Goal: Information Seeking & Learning: Learn about a topic

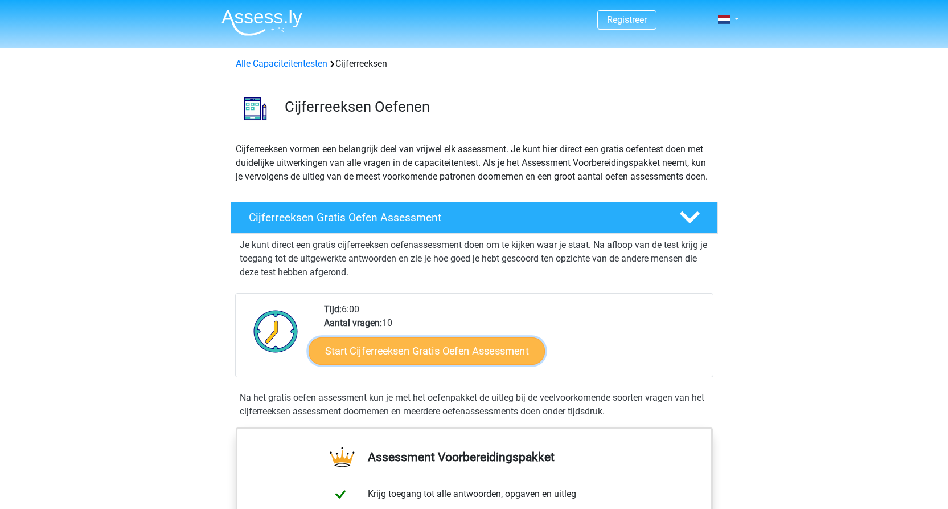
click at [461, 364] on link "Start Cijferreeksen Gratis Oefen Assessment" at bounding box center [427, 350] width 236 height 27
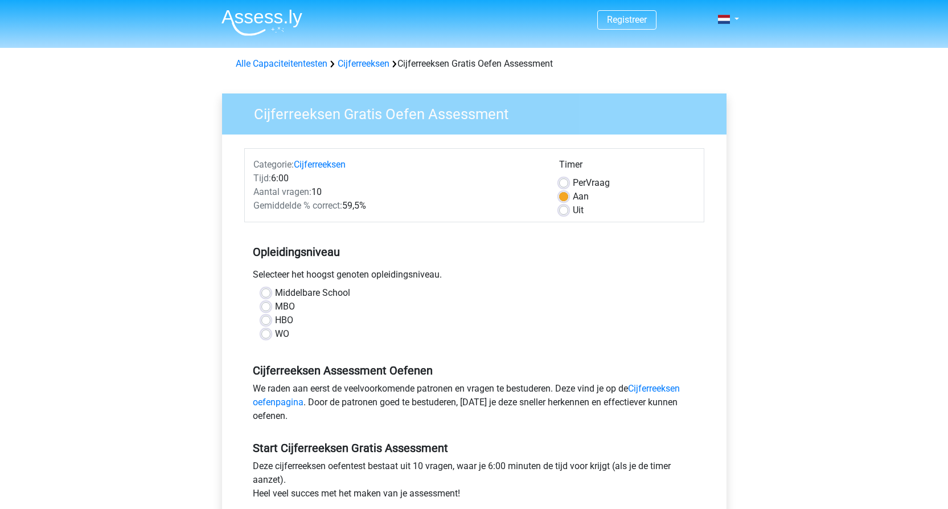
click at [291, 305] on label "MBO" at bounding box center [285, 307] width 20 height 14
click at [271, 305] on input "MBO" at bounding box center [265, 305] width 9 height 11
radio input "true"
click at [292, 320] on label "HBO" at bounding box center [284, 320] width 18 height 14
click at [271, 320] on input "HBO" at bounding box center [265, 318] width 9 height 11
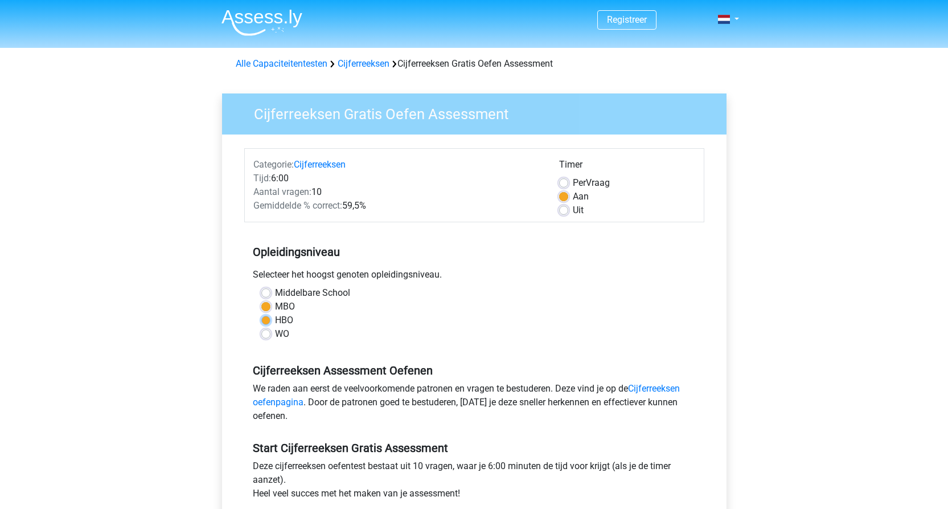
radio input "true"
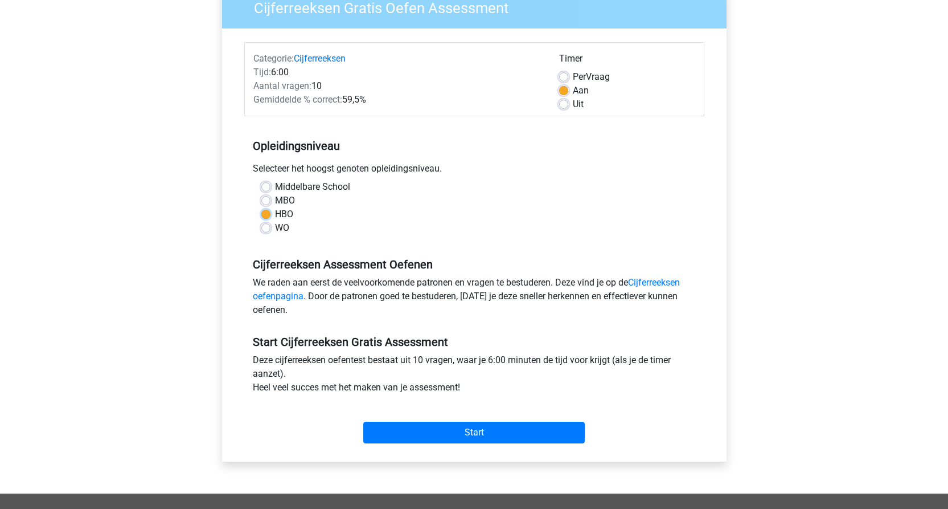
scroll to position [137, 0]
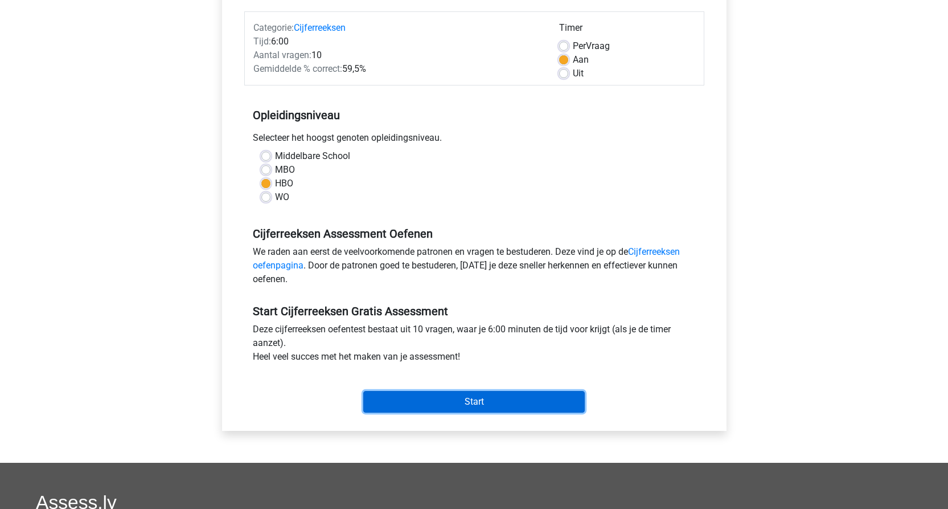
click at [436, 399] on input "Start" at bounding box center [474, 402] width 222 height 22
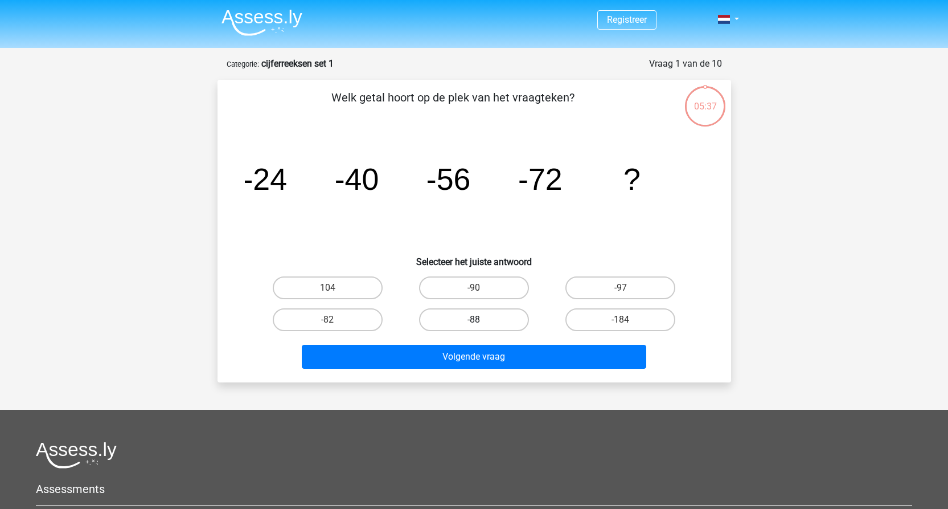
click at [488, 319] on label "-88" at bounding box center [474, 319] width 110 height 23
click at [481, 320] on input "-88" at bounding box center [477, 323] width 7 height 7
radio input "true"
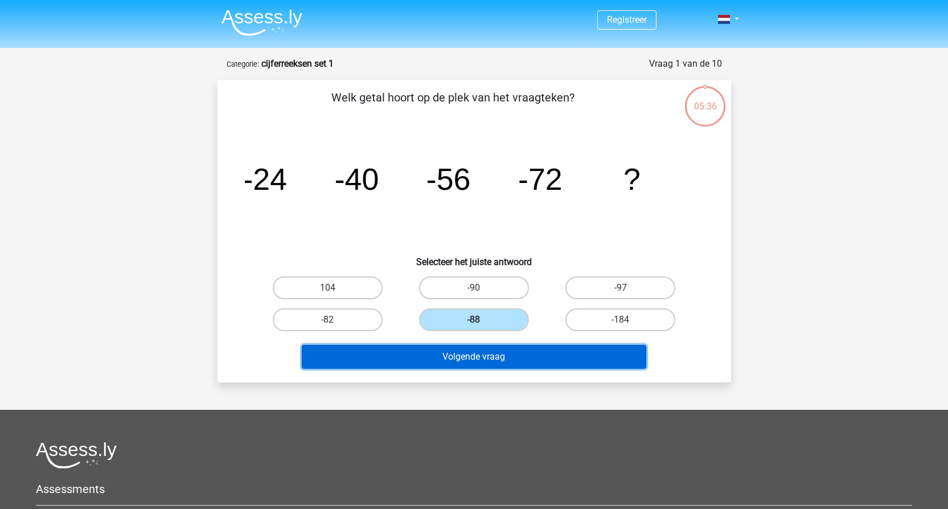
click at [480, 366] on button "Volgende vraag" at bounding box center [474, 357] width 345 height 24
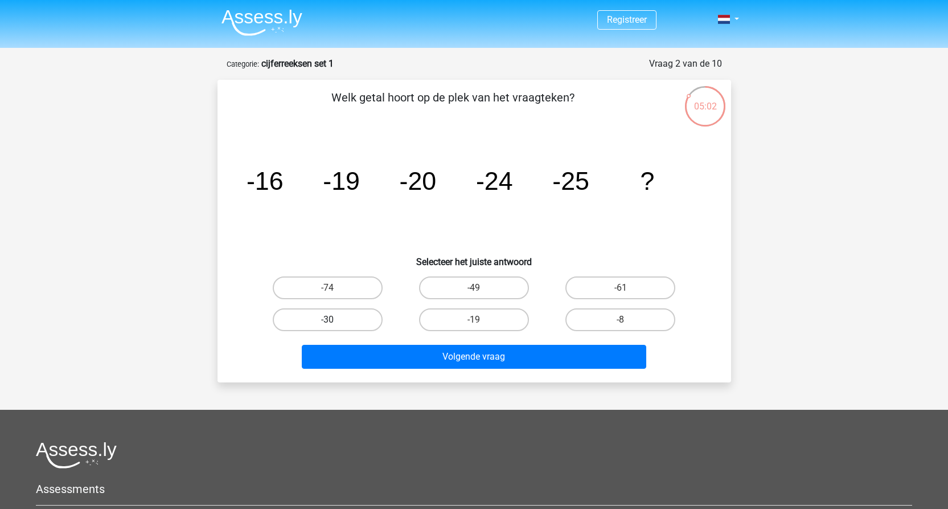
click at [341, 317] on label "-30" at bounding box center [328, 319] width 110 height 23
click at [335, 320] on input "-30" at bounding box center [330, 323] width 7 height 7
radio input "true"
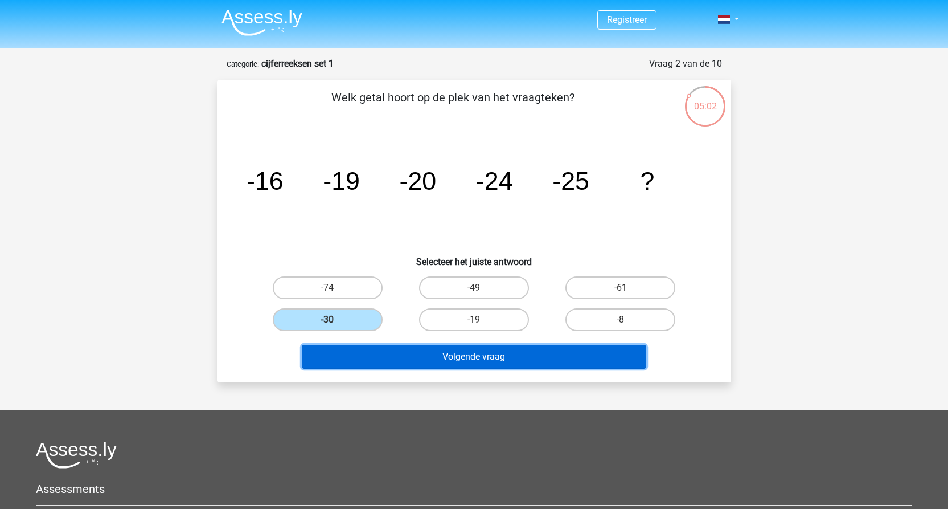
click at [521, 357] on button "Volgende vraag" at bounding box center [474, 357] width 345 height 24
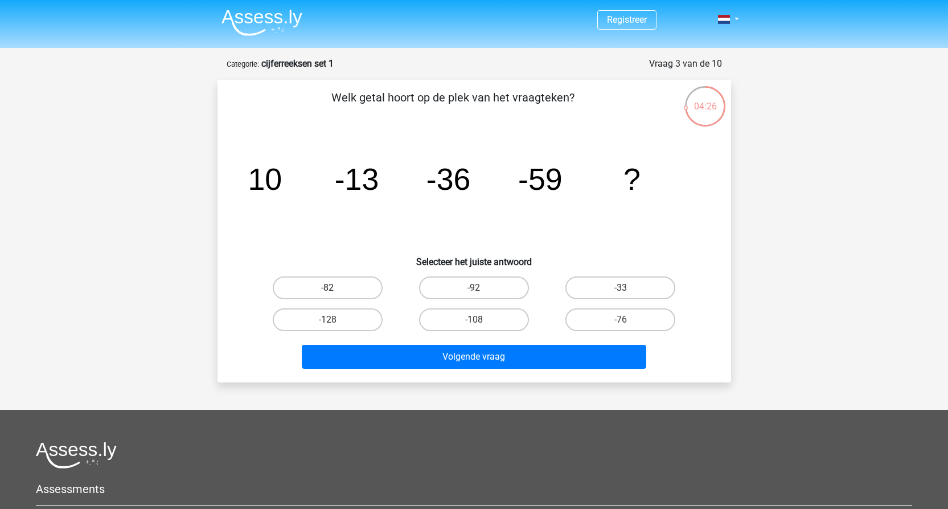
click at [358, 296] on label "-82" at bounding box center [328, 287] width 110 height 23
click at [335, 295] on input "-82" at bounding box center [330, 291] width 7 height 7
radio input "true"
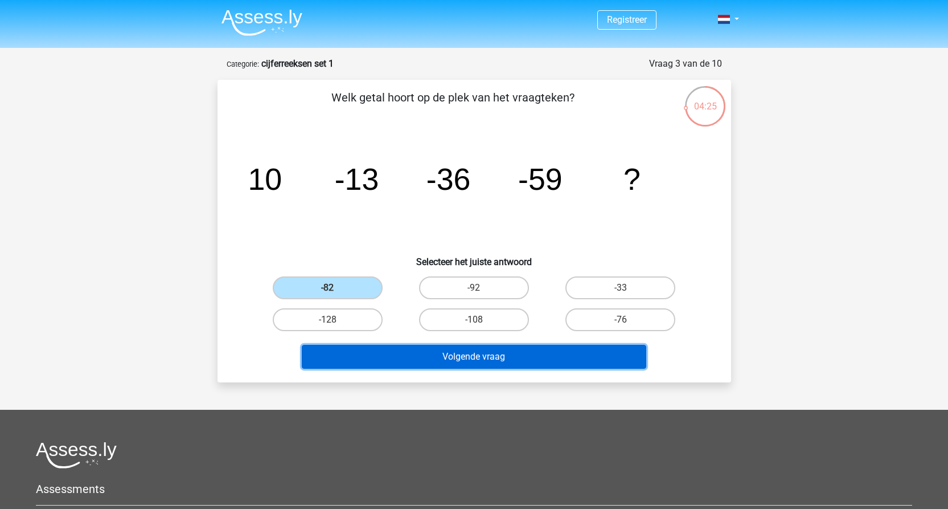
click at [505, 358] on button "Volgende vraag" at bounding box center [474, 357] width 345 height 24
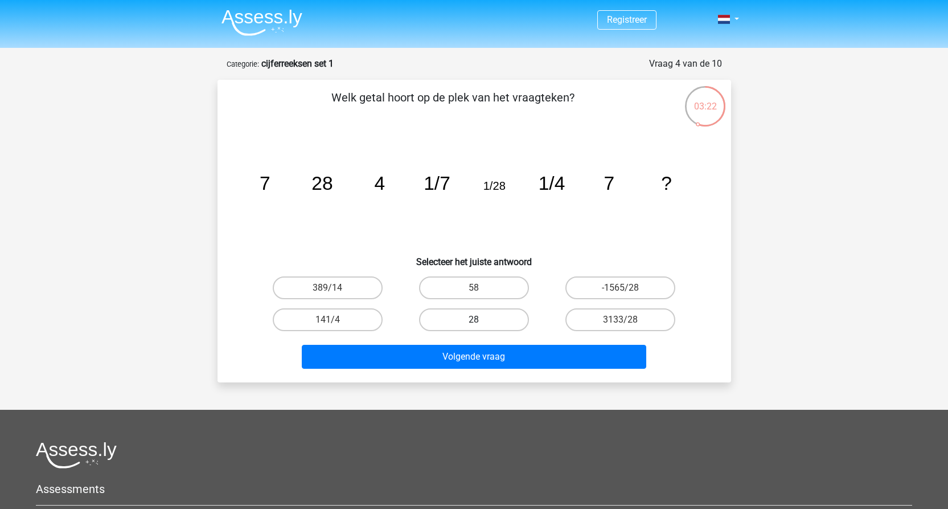
click at [483, 325] on label "28" at bounding box center [474, 319] width 110 height 23
click at [481, 325] on input "28" at bounding box center [477, 323] width 7 height 7
radio input "true"
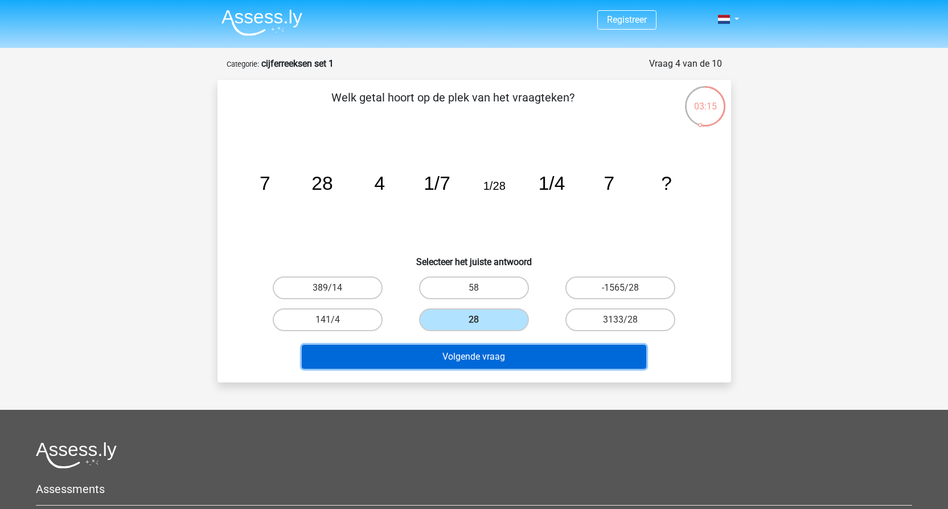
click at [544, 359] on button "Volgende vraag" at bounding box center [474, 357] width 345 height 24
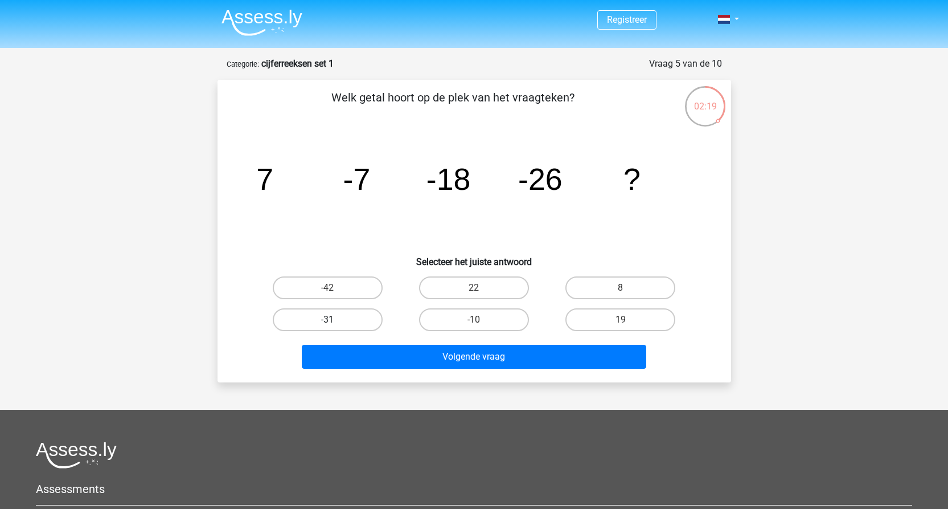
click at [350, 327] on label "-31" at bounding box center [328, 319] width 110 height 23
click at [335, 327] on input "-31" at bounding box center [330, 323] width 7 height 7
radio input "true"
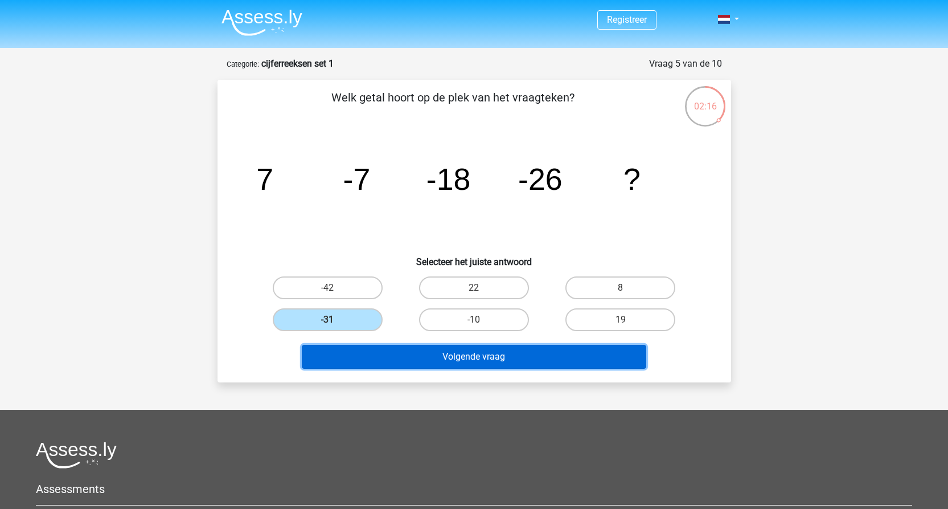
click at [365, 353] on button "Volgende vraag" at bounding box center [474, 357] width 345 height 24
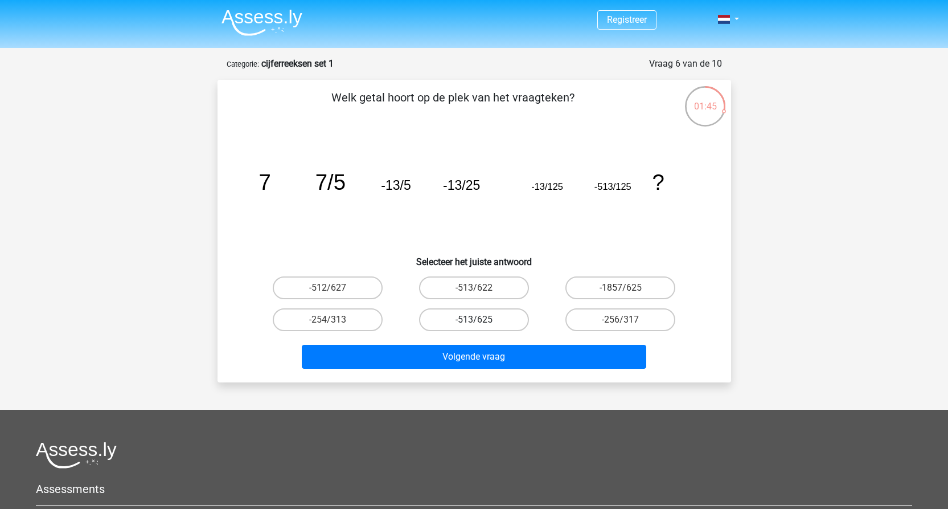
click at [490, 321] on label "-513/625" at bounding box center [474, 319] width 110 height 23
click at [481, 321] on input "-513/625" at bounding box center [477, 323] width 7 height 7
radio input "true"
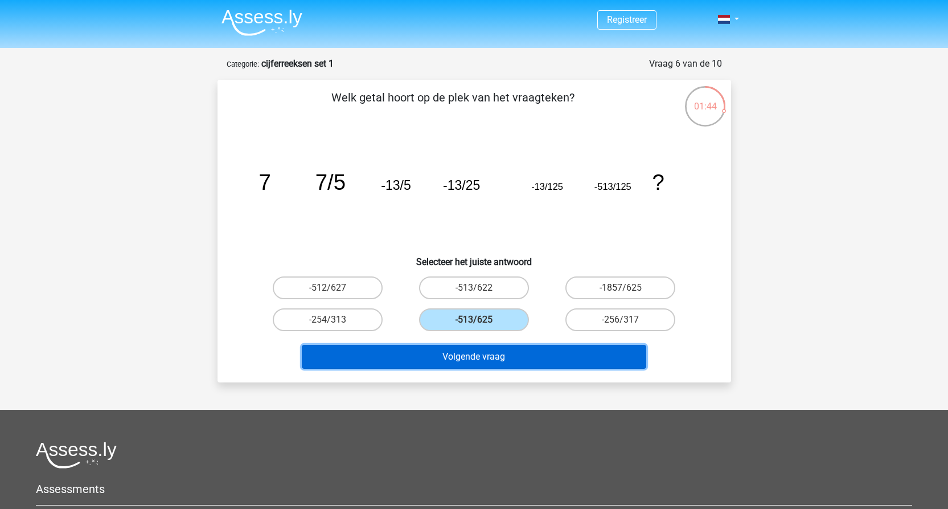
click at [485, 354] on button "Volgende vraag" at bounding box center [474, 357] width 345 height 24
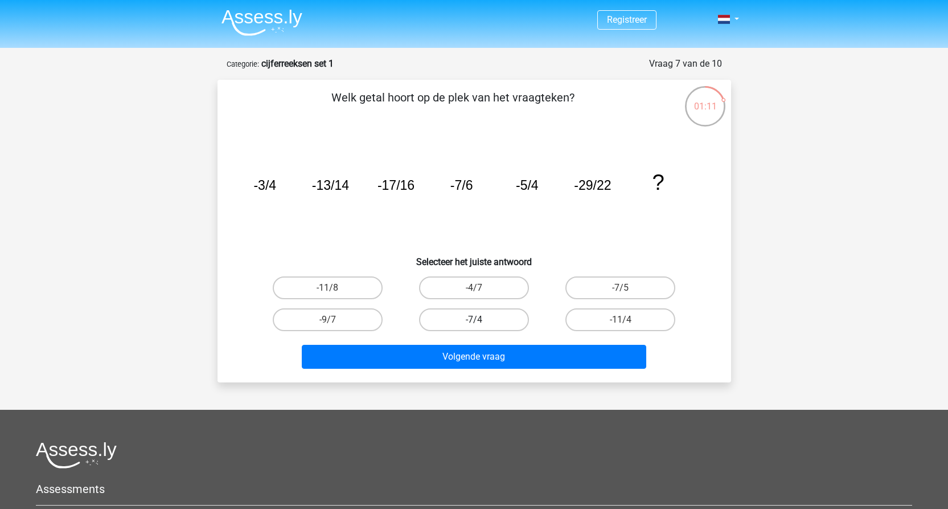
click at [445, 314] on label "-7/4" at bounding box center [474, 319] width 110 height 23
click at [474, 320] on input "-7/4" at bounding box center [477, 323] width 7 height 7
radio input "true"
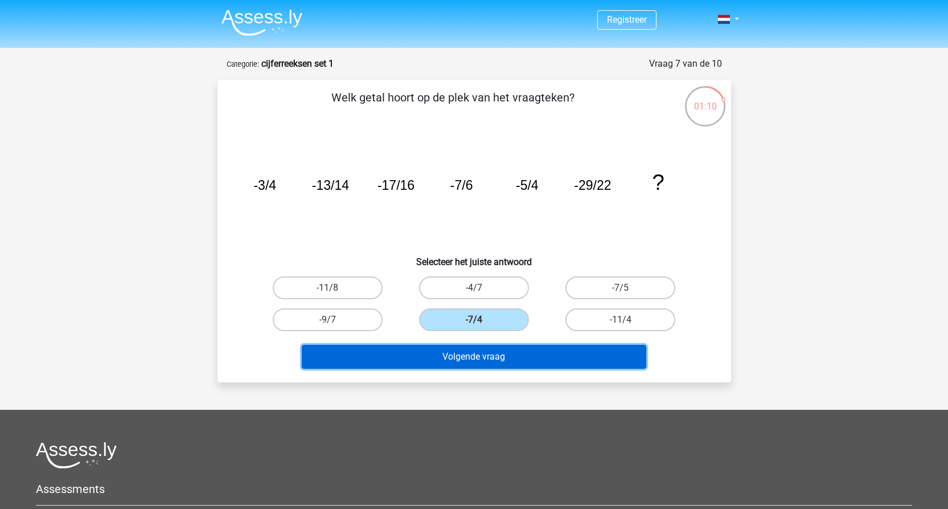
click at [447, 358] on button "Volgende vraag" at bounding box center [474, 357] width 345 height 24
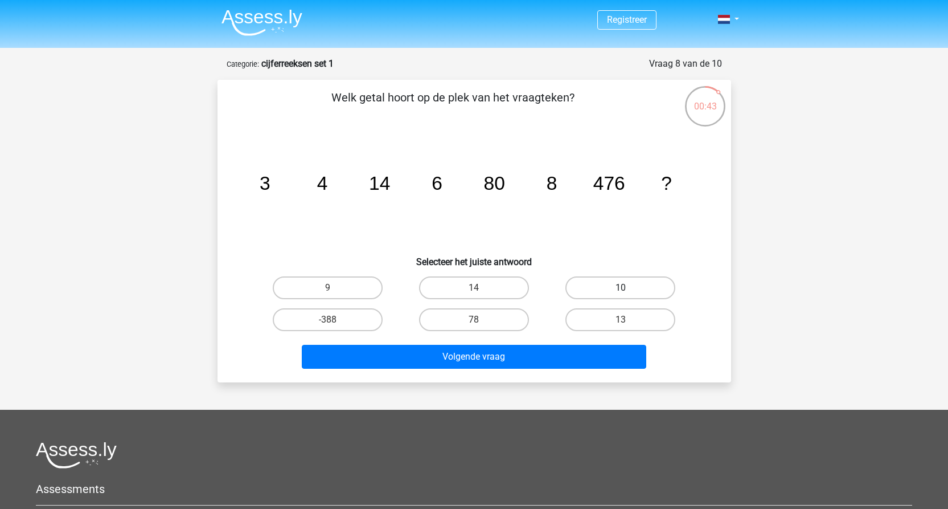
click at [615, 285] on label "10" at bounding box center [621, 287] width 110 height 23
click at [621, 288] on input "10" at bounding box center [624, 291] width 7 height 7
radio input "true"
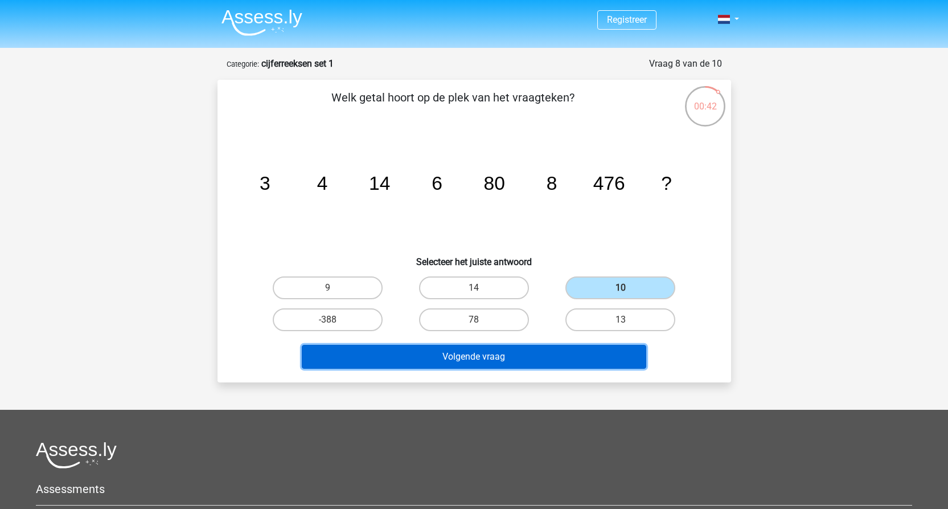
click at [539, 356] on button "Volgende vraag" at bounding box center [474, 357] width 345 height 24
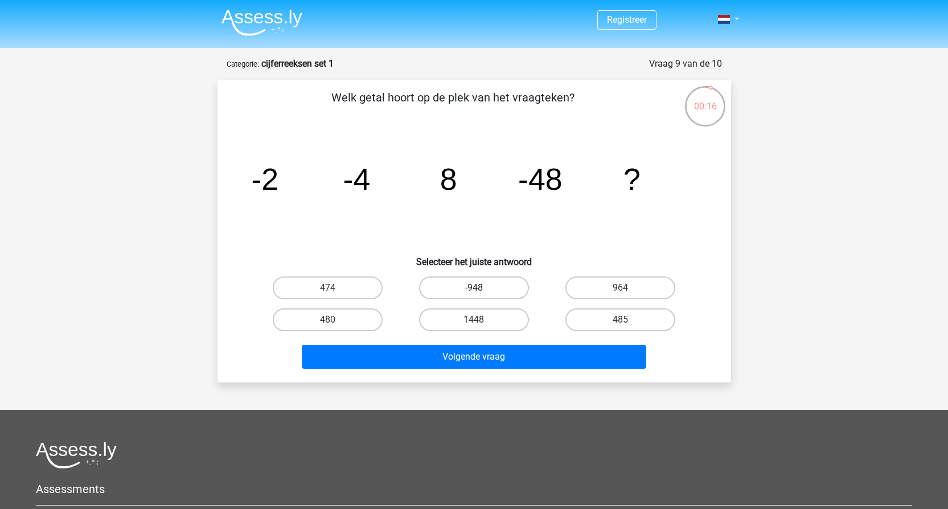
click at [461, 291] on label "-948" at bounding box center [474, 287] width 110 height 23
click at [474, 291] on input "-948" at bounding box center [477, 291] width 7 height 7
radio input "true"
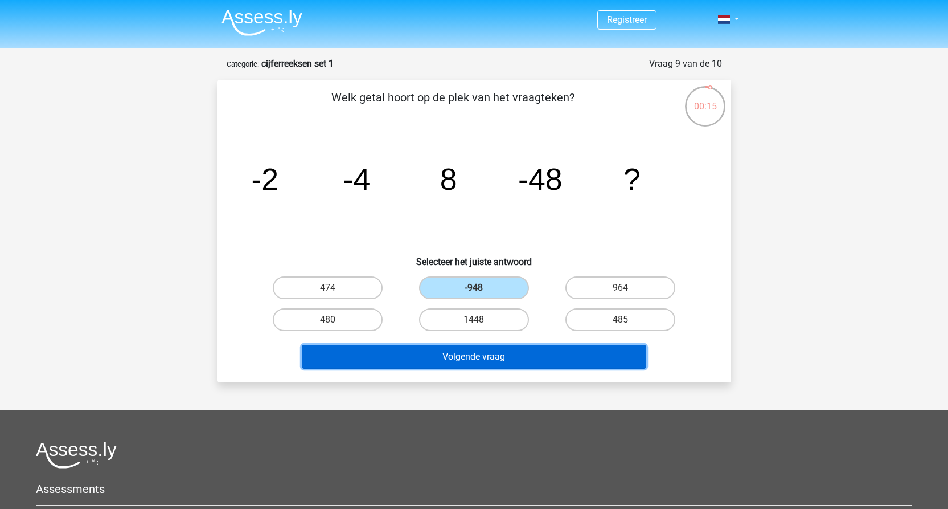
click at [494, 350] on button "Volgende vraag" at bounding box center [474, 357] width 345 height 24
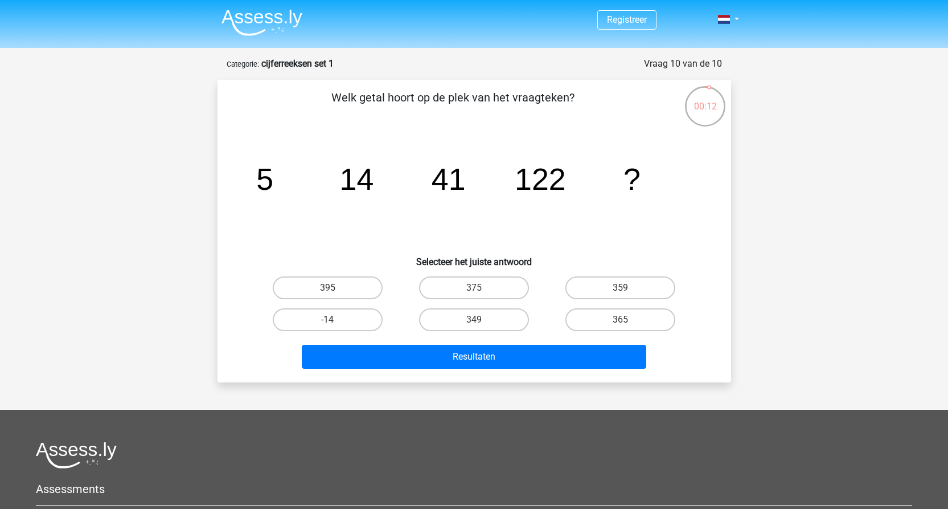
drag, startPoint x: 408, startPoint y: 99, endPoint x: 559, endPoint y: 97, distance: 151.5
click at [559, 97] on p "Welk getal hoort op de plek van het vraagteken?" at bounding box center [453, 106] width 435 height 34
click at [497, 290] on label "375" at bounding box center [474, 287] width 110 height 23
click at [481, 290] on input "375" at bounding box center [477, 291] width 7 height 7
radio input "true"
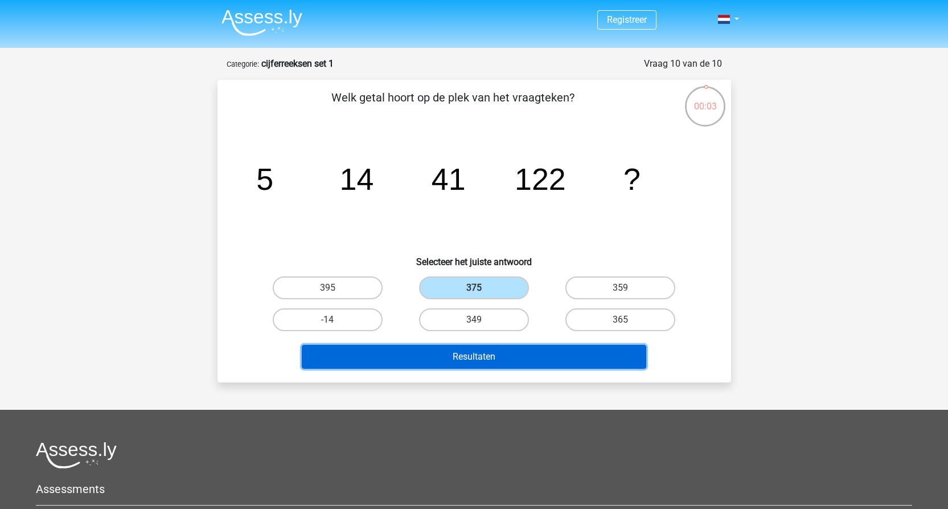
click at [505, 363] on button "Resultaten" at bounding box center [474, 357] width 345 height 24
